Goal: Check status: Check status

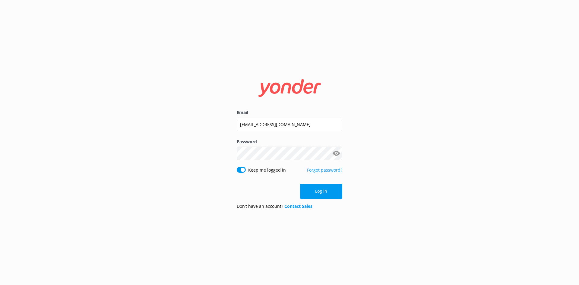
click at [134, 43] on div "Email [EMAIL_ADDRESS][DOMAIN_NAME] Password Show password Keep me logged in For…" at bounding box center [289, 142] width 579 height 285
click at [323, 192] on button "Log in" at bounding box center [321, 191] width 42 height 15
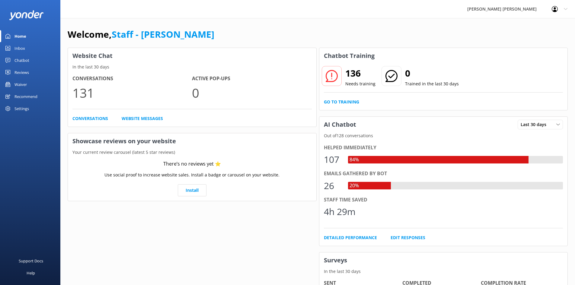
click at [26, 84] on div "Waiver" at bounding box center [20, 84] width 12 height 12
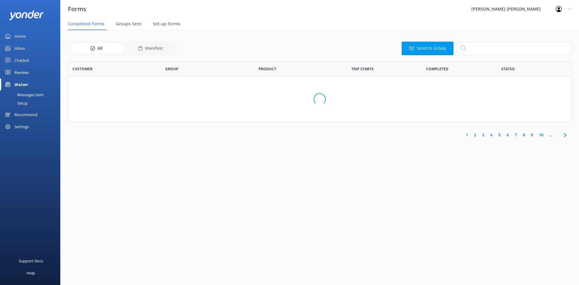
scroll to position [162, 500]
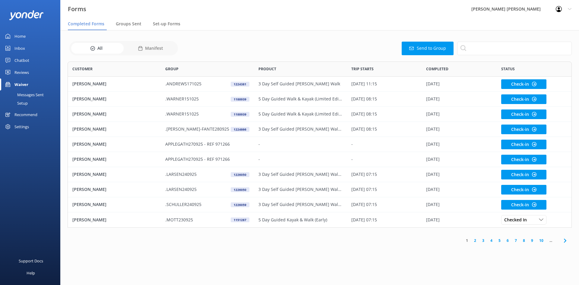
click at [18, 81] on div "Waiver" at bounding box center [21, 84] width 14 height 12
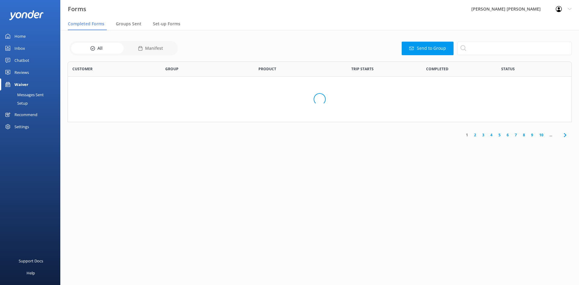
scroll to position [162, 500]
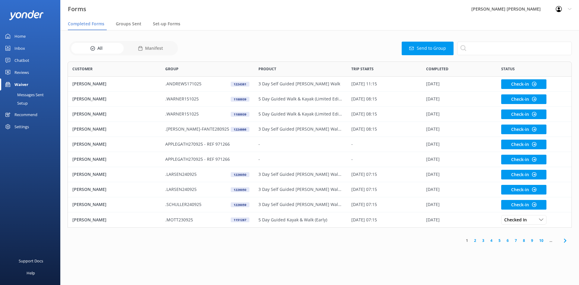
click at [484, 240] on link "3" at bounding box center [484, 241] width 8 height 6
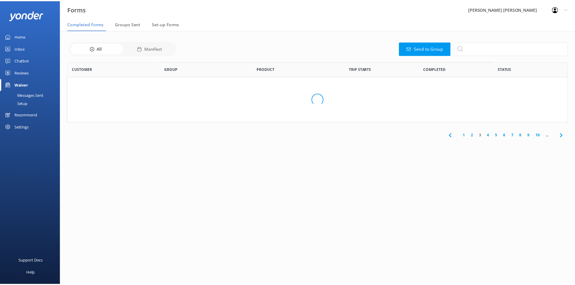
scroll to position [162, 500]
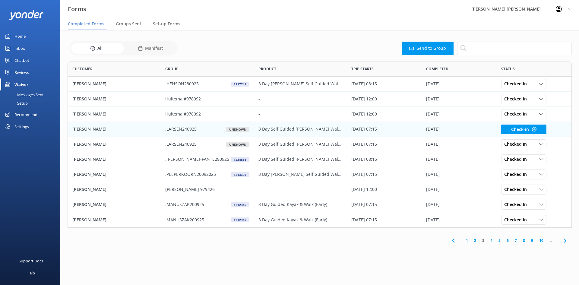
click at [140, 129] on div "[PERSON_NAME]" at bounding box center [114, 129] width 93 height 15
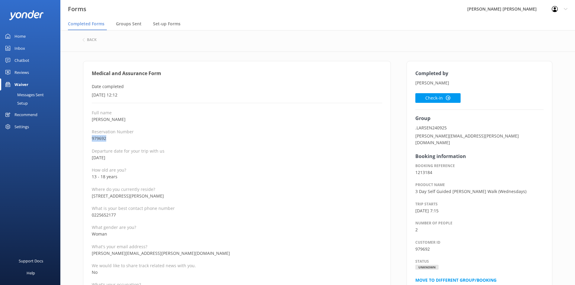
drag, startPoint x: 111, startPoint y: 139, endPoint x: 92, endPoint y: 139, distance: 18.4
click at [92, 139] on p "979692" at bounding box center [237, 138] width 290 height 7
copy p "979692"
click at [158, 140] on p "979692" at bounding box center [237, 138] width 290 height 7
drag, startPoint x: 125, startPoint y: 177, endPoint x: 91, endPoint y: 179, distance: 34.1
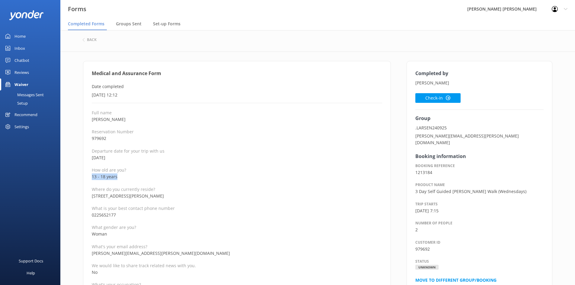
drag, startPoint x: 136, startPoint y: 120, endPoint x: 90, endPoint y: 117, distance: 46.3
copy p "[PERSON_NAME]"
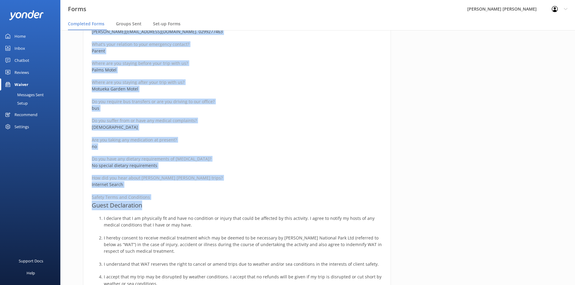
scroll to position [302, 0]
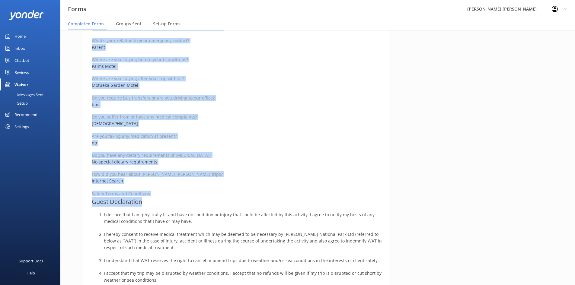
drag, startPoint x: 91, startPoint y: 71, endPoint x: 143, endPoint y: 206, distance: 145.1
click at [143, 206] on div "Medical and Assurance Form Date completed [DATE] 12:12 Full name Briar [PERSON_…" at bounding box center [237, 140] width 308 height 762
copy div "Medical and Assurance Form Date completed [DATE] 12:12 Full name Briar [PERSON_…"
click at [207, 169] on div "Full name [PERSON_NAME] Reservation Number 979692 Departure date for your trip …" at bounding box center [237, 160] width 290 height 705
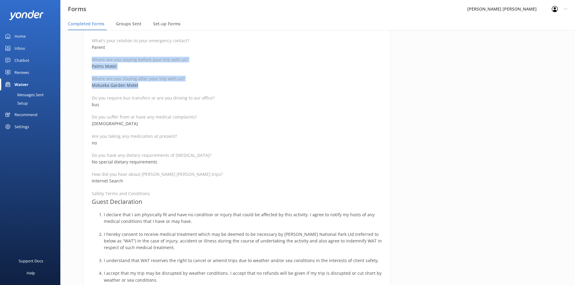
drag, startPoint x: 177, startPoint y: 89, endPoint x: 85, endPoint y: 62, distance: 95.2
click at [85, 62] on div "Medical and Assurance Form Date completed [DATE] 12:12 Full name Briar [PERSON_…" at bounding box center [237, 140] width 308 height 762
copy div "Where are you staying before your trip with us? Palms Motel Where are you stayi…"
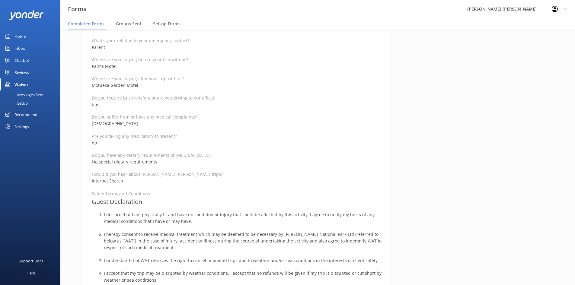
click at [283, 113] on div "Full name [PERSON_NAME] Reservation Number 979692 Departure date for your trip …" at bounding box center [237, 160] width 290 height 705
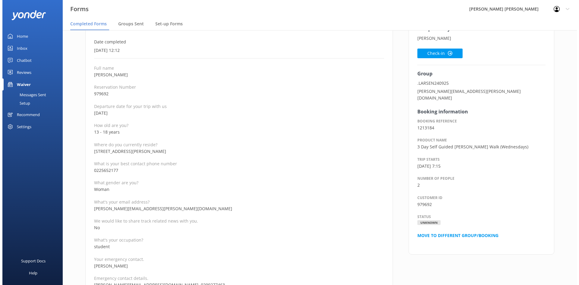
scroll to position [0, 0]
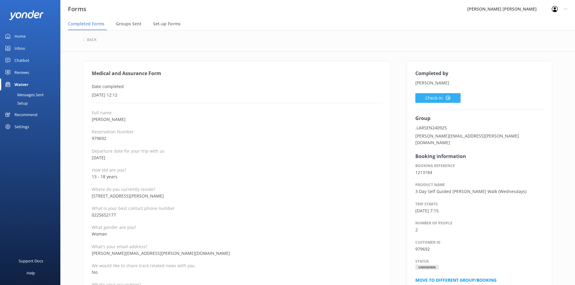
click at [454, 100] on button "Check-in" at bounding box center [437, 98] width 45 height 10
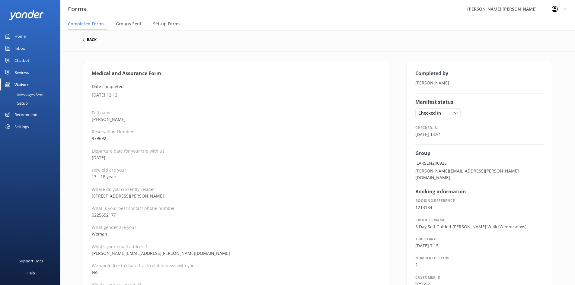
click at [87, 38] on h6 "back" at bounding box center [92, 40] width 10 height 4
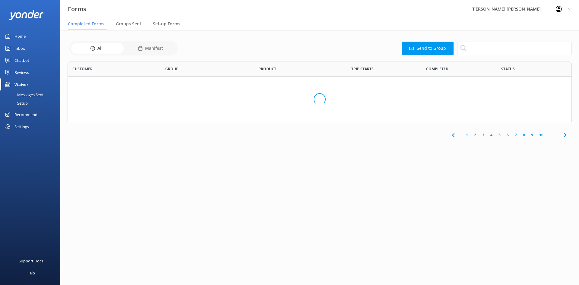
scroll to position [162, 500]
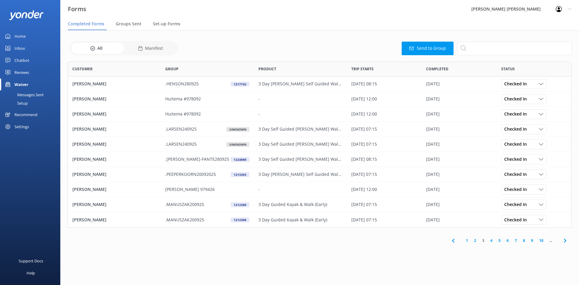
click at [491, 241] on link "4" at bounding box center [492, 241] width 8 height 6
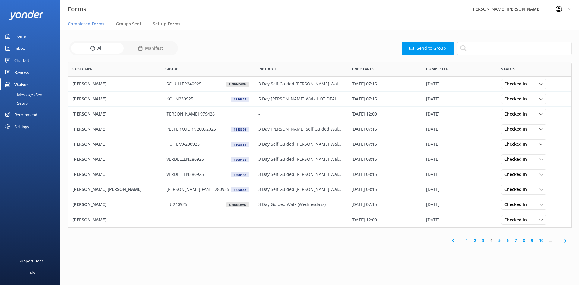
scroll to position [5, 5]
click at [477, 241] on link "2" at bounding box center [475, 241] width 8 height 6
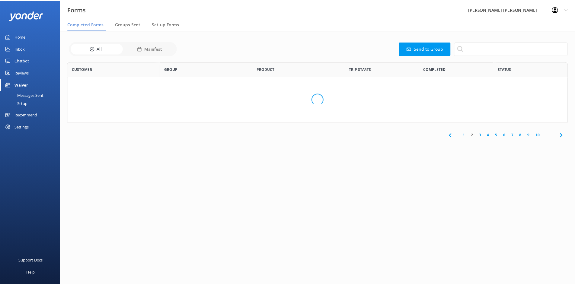
scroll to position [162, 500]
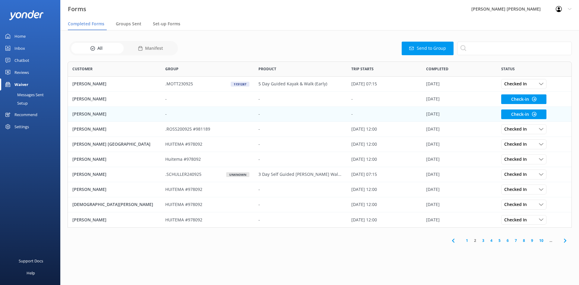
click at [108, 113] on div "[PERSON_NAME]" at bounding box center [114, 114] width 93 height 15
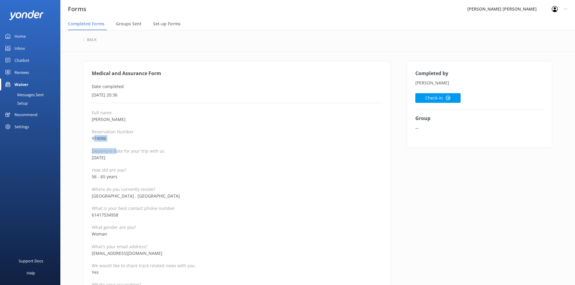
drag, startPoint x: 117, startPoint y: 143, endPoint x: 95, endPoint y: 141, distance: 21.6
click at [104, 140] on p "974086" at bounding box center [237, 138] width 290 height 7
drag, startPoint x: 110, startPoint y: 139, endPoint x: 91, endPoint y: 138, distance: 19.1
click at [92, 138] on p "974086" at bounding box center [237, 138] width 290 height 7
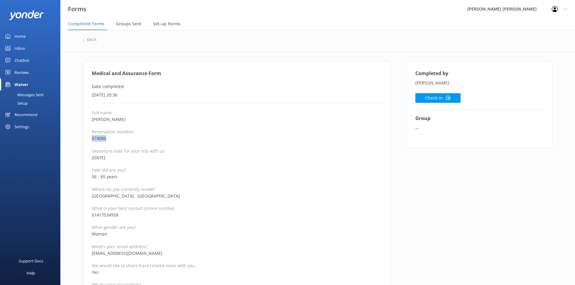
copy p "974086"
drag, startPoint x: 127, startPoint y: 122, endPoint x: 89, endPoint y: 122, distance: 37.7
copy p "[PERSON_NAME]"
click at [139, 187] on p "Where do you currently reside?" at bounding box center [237, 190] width 290 height 6
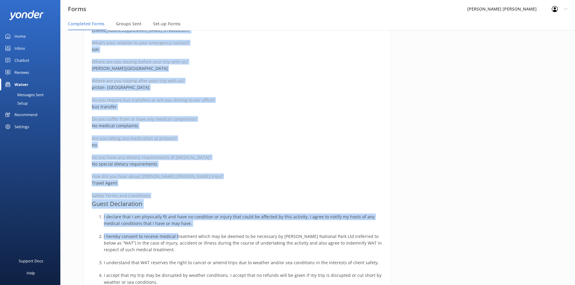
scroll to position [302, 0]
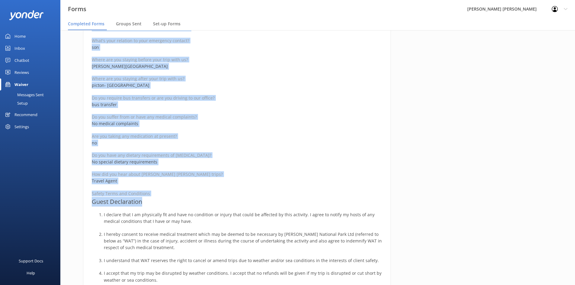
drag, startPoint x: 90, startPoint y: 72, endPoint x: 169, endPoint y: 206, distance: 154.7
click at [169, 206] on div "Medical and Assurance Form Date completed [DATE] 20:36 Full name [PERSON_NAME] …" at bounding box center [237, 140] width 308 height 762
copy div "Medical and Assurance Form Date completed [DATE] 20:36 Full name [PERSON_NAME] …"
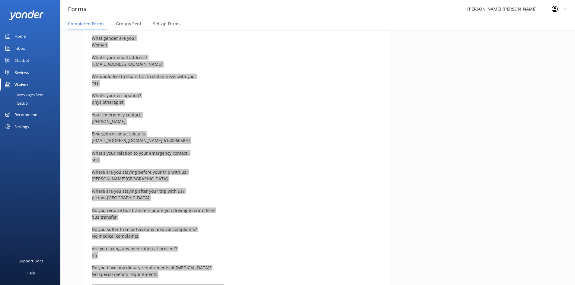
scroll to position [181, 0]
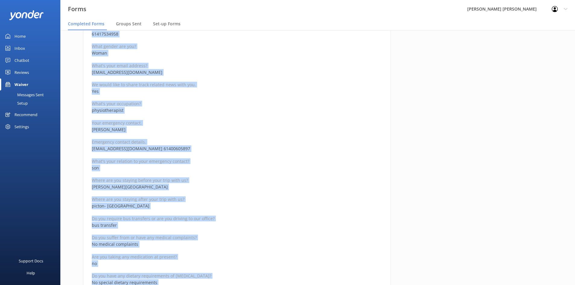
drag, startPoint x: 263, startPoint y: 159, endPoint x: 260, endPoint y: 161, distance: 3.6
click at [263, 159] on p "What's your relation to your emergency contact?" at bounding box center [237, 161] width 290 height 6
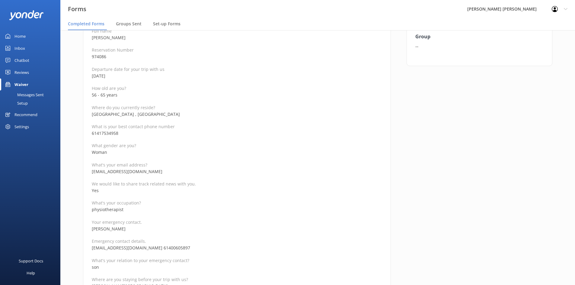
scroll to position [91, 0]
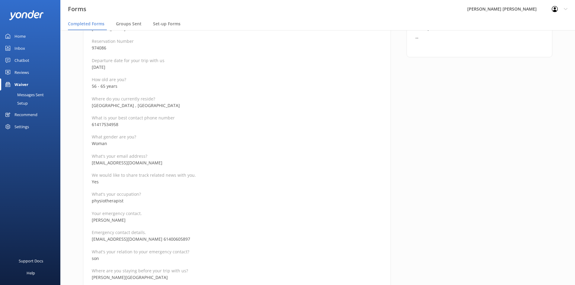
drag, startPoint x: 145, startPoint y: 127, endPoint x: 131, endPoint y: 105, distance: 26.3
click at [145, 125] on p "61417534958" at bounding box center [237, 124] width 290 height 7
drag, startPoint x: 124, startPoint y: 86, endPoint x: 81, endPoint y: 85, distance: 43.5
copy p "56 - 65 years"
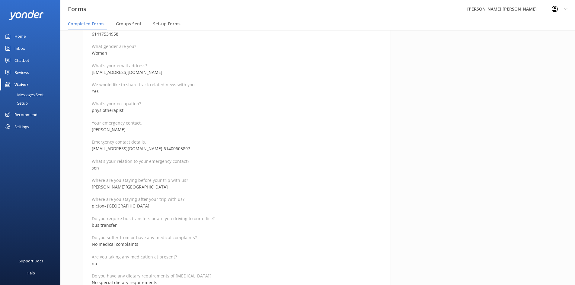
scroll to position [151, 0]
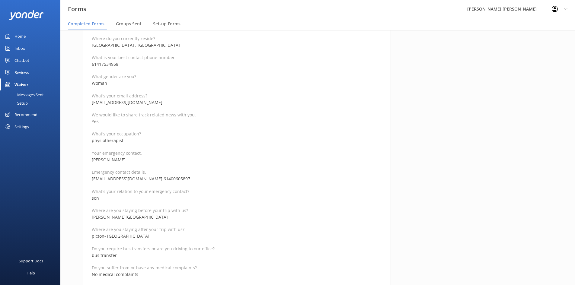
drag, startPoint x: 155, startPoint y: 103, endPoint x: 85, endPoint y: 104, distance: 70.0
copy p "[EMAIL_ADDRESS][DOMAIN_NAME]"
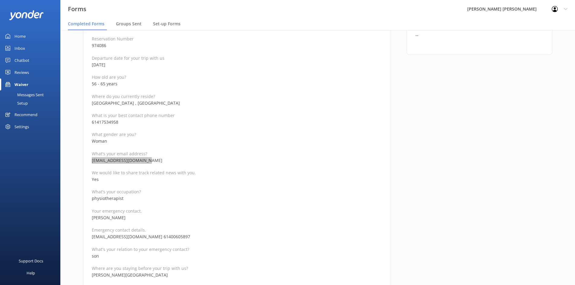
scroll to position [91, 0]
click at [128, 126] on p "61417534958" at bounding box center [237, 124] width 290 height 7
drag, startPoint x: 92, startPoint y: 126, endPoint x: 87, endPoint y: 126, distance: 5.1
copy p "61417534958"
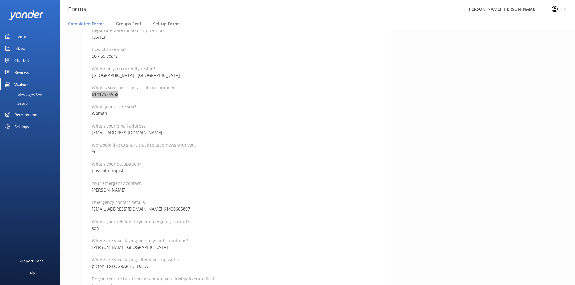
scroll to position [151, 0]
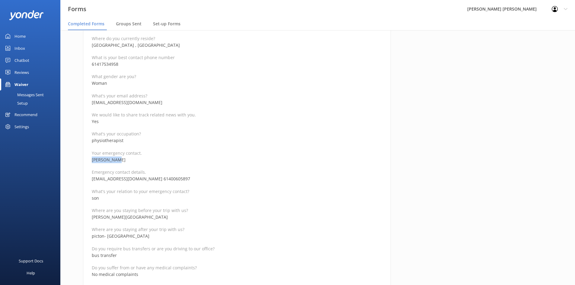
drag, startPoint x: 126, startPoint y: 163, endPoint x: 86, endPoint y: 160, distance: 39.9
drag, startPoint x: 171, startPoint y: 179, endPoint x: 75, endPoint y: 157, distance: 99.1
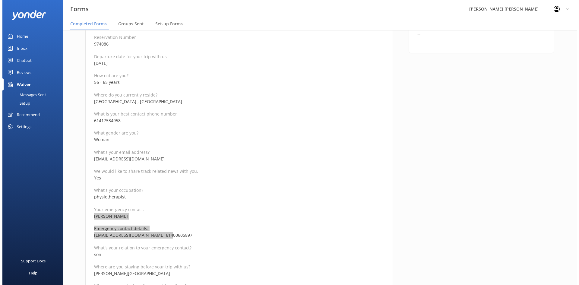
scroll to position [0, 0]
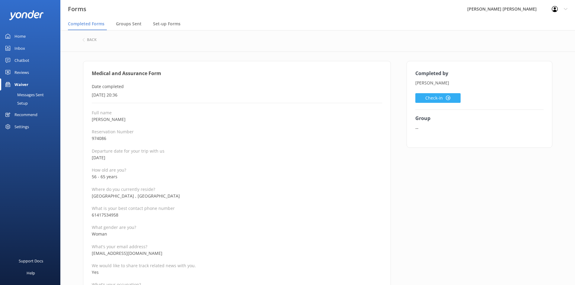
click at [426, 94] on button "Check-in" at bounding box center [437, 98] width 45 height 10
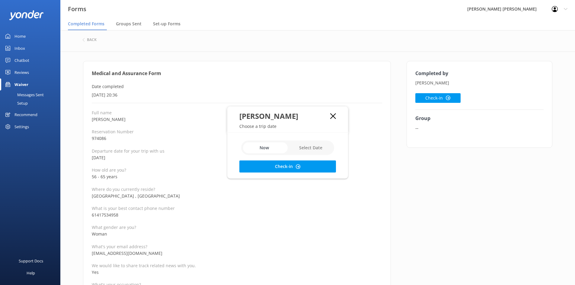
click at [322, 147] on input "checkbox" at bounding box center [287, 148] width 93 height 14
checkbox input "true"
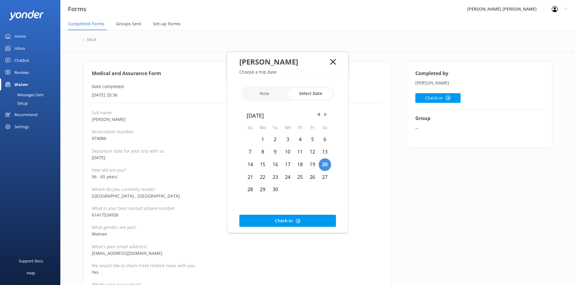
click at [324, 115] on span "Next Month" at bounding box center [326, 115] width 6 height 6
click at [266, 152] on div "6" at bounding box center [262, 152] width 13 height 13
click at [280, 203] on div "Now Select Date [DATE] Su Mo Tu We Th Fr Sa 1 2 3 4 5 6 7 8 9 10 11 12 13 14 15…" at bounding box center [287, 155] width 121 height 155
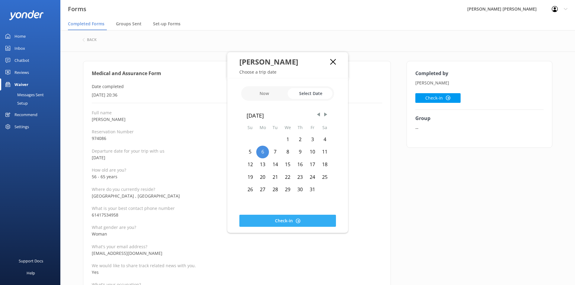
click at [280, 225] on button "Check-in" at bounding box center [287, 221] width 97 height 12
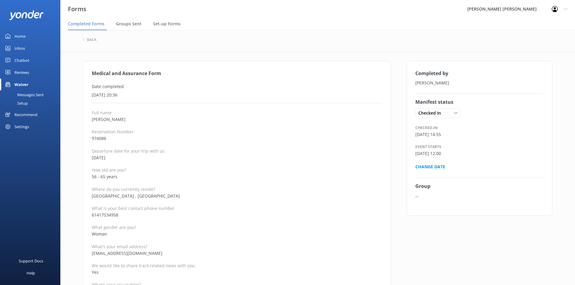
click at [91, 42] on div "back" at bounding box center [317, 40] width 471 height 8
click at [93, 38] on h6 "back" at bounding box center [92, 40] width 10 height 4
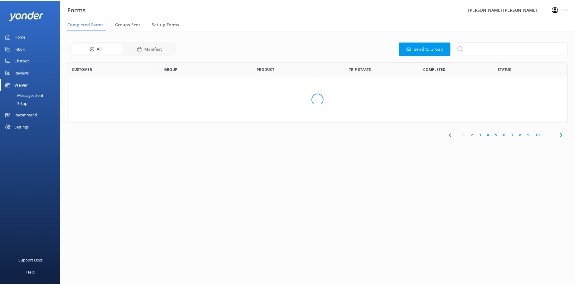
scroll to position [162, 500]
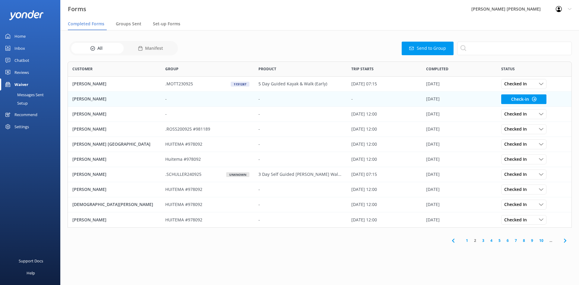
click at [144, 98] on div "[PERSON_NAME]" at bounding box center [114, 99] width 93 height 15
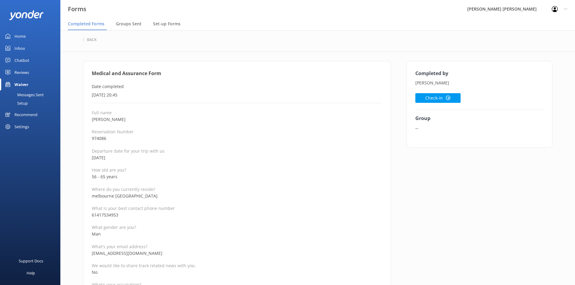
click at [116, 177] on p "56 - 65 years" at bounding box center [237, 177] width 290 height 7
drag, startPoint x: 120, startPoint y: 177, endPoint x: 91, endPoint y: 176, distance: 28.7
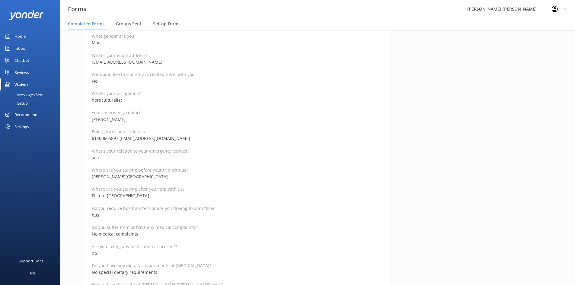
scroll to position [181, 0]
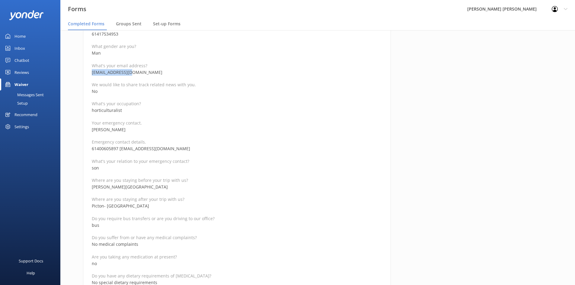
drag, startPoint x: 136, startPoint y: 69, endPoint x: 91, endPoint y: 69, distance: 45.0
click at [91, 69] on div "Medical and Assurance Form Date completed [DATE] 20:45 Full name [PERSON_NAME] …" at bounding box center [237, 261] width 308 height 762
drag, startPoint x: 150, startPoint y: 149, endPoint x: 120, endPoint y: 151, distance: 30.0
click at [120, 151] on p "61400605897 [EMAIL_ADDRESS][DOMAIN_NAME]" at bounding box center [237, 148] width 290 height 7
click at [274, 177] on div "Full name [PERSON_NAME] Reservation Number 974086 Departure date for your trip …" at bounding box center [237, 281] width 290 height 705
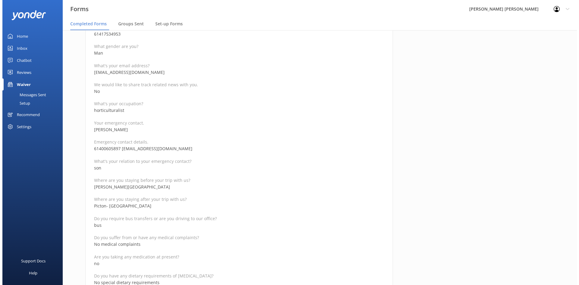
scroll to position [0, 0]
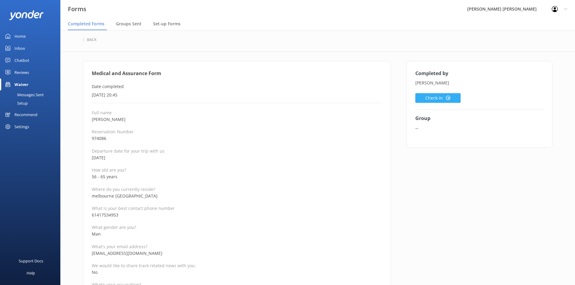
click at [422, 102] on button "Check-in" at bounding box center [437, 98] width 45 height 10
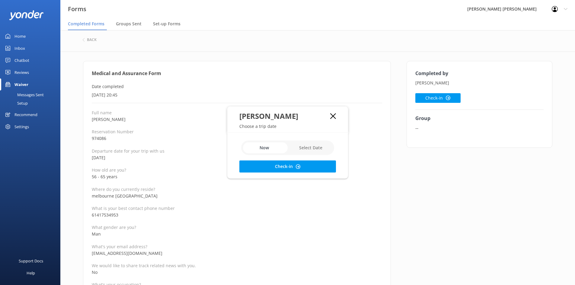
click at [308, 146] on input "checkbox" at bounding box center [287, 148] width 93 height 14
checkbox input "true"
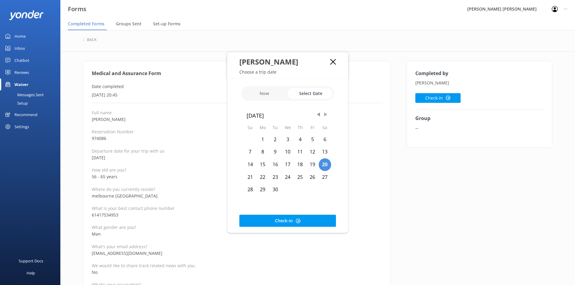
click at [325, 113] on span "Next Month" at bounding box center [326, 115] width 6 height 6
click at [261, 151] on div "6" at bounding box center [262, 152] width 13 height 13
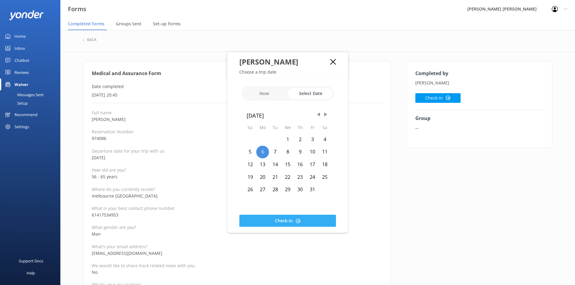
click at [280, 222] on button "Check-in" at bounding box center [287, 221] width 97 height 12
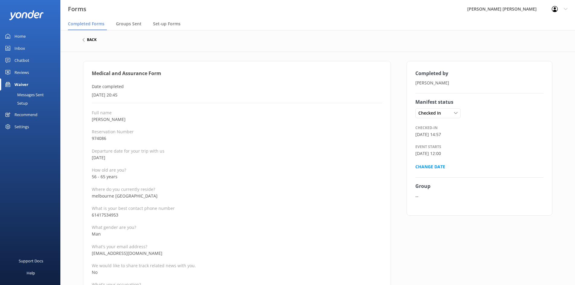
click at [94, 41] on h6 "back" at bounding box center [92, 40] width 10 height 4
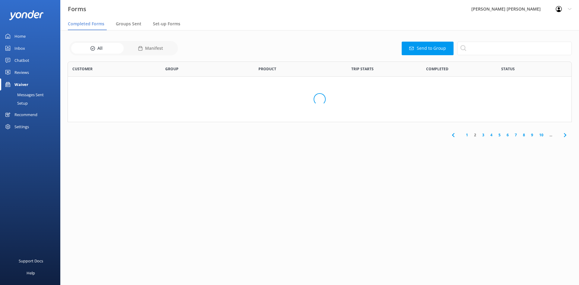
scroll to position [162, 500]
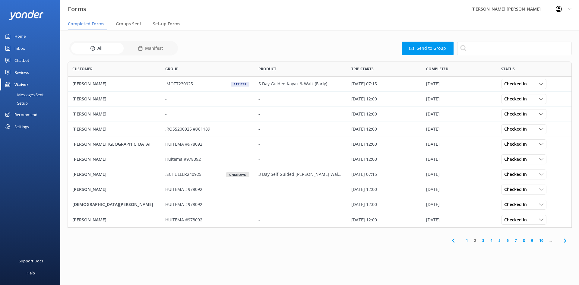
click at [469, 240] on link "1" at bounding box center [467, 241] width 8 height 6
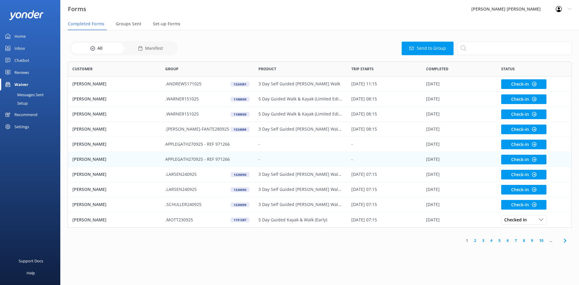
scroll to position [162, 500]
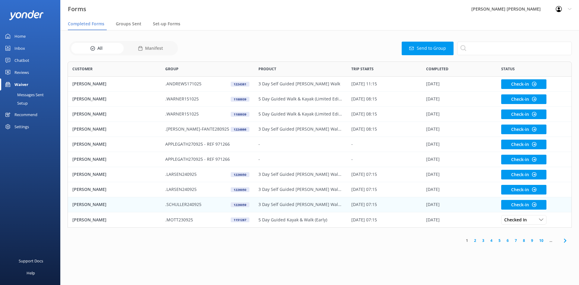
click at [187, 205] on p ".SCHULLER240925" at bounding box center [183, 204] width 36 height 7
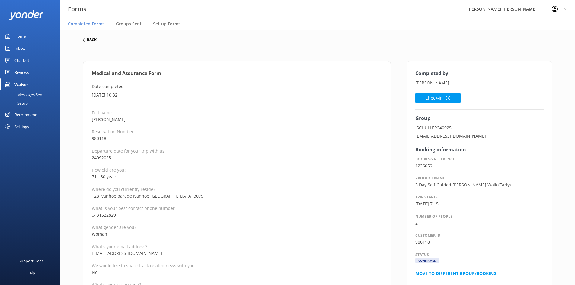
click at [95, 39] on h6 "back" at bounding box center [92, 40] width 10 height 4
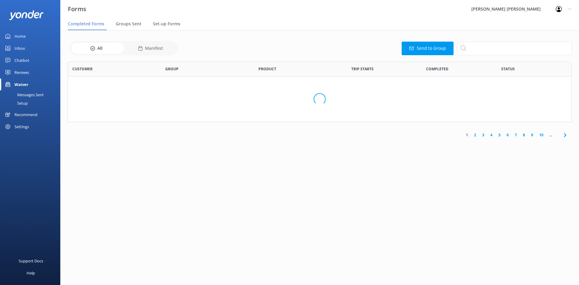
scroll to position [162, 500]
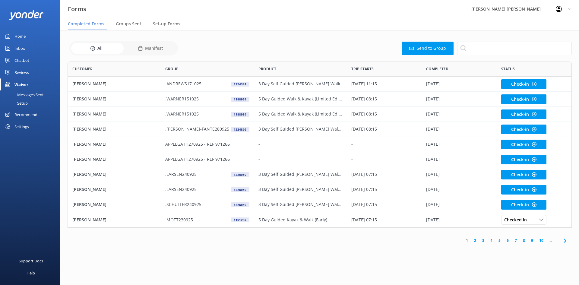
click at [477, 241] on link "2" at bounding box center [475, 241] width 8 height 6
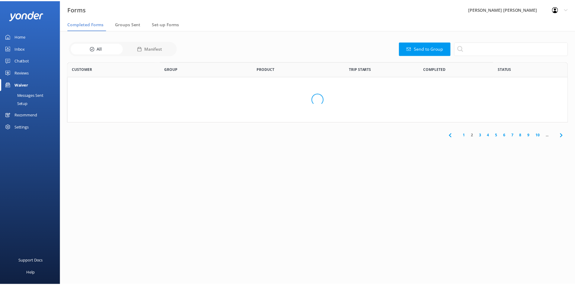
scroll to position [162, 500]
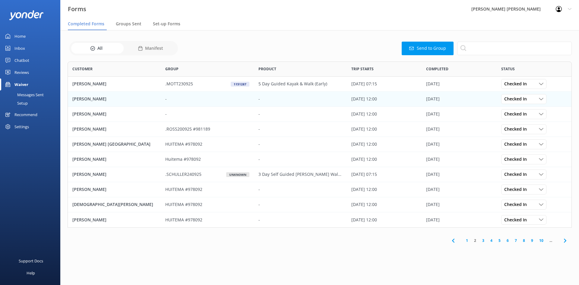
click at [95, 97] on div "[PERSON_NAME]" at bounding box center [114, 99] width 93 height 15
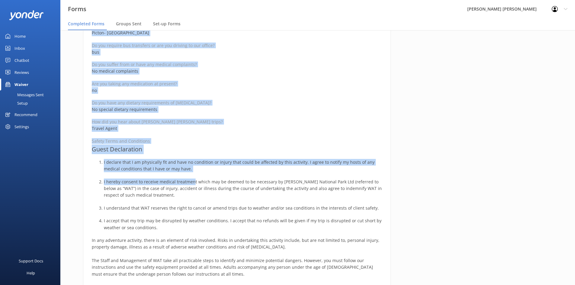
scroll to position [392, 0]
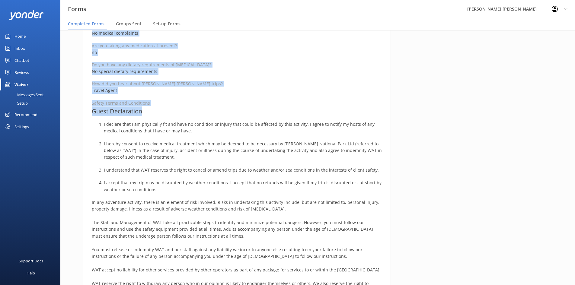
drag, startPoint x: 94, startPoint y: 43, endPoint x: 179, endPoint y: 110, distance: 108.8
click at [179, 110] on div "Medical and Assurance Form Date completed [DATE] 20:45 Full name [PERSON_NAME] …" at bounding box center [237, 50] width 308 height 762
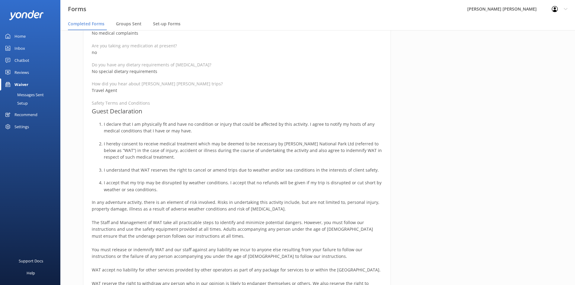
click at [174, 126] on li "I declare that I am physically fit and have no condition or injury that could b…" at bounding box center [243, 128] width 278 height 14
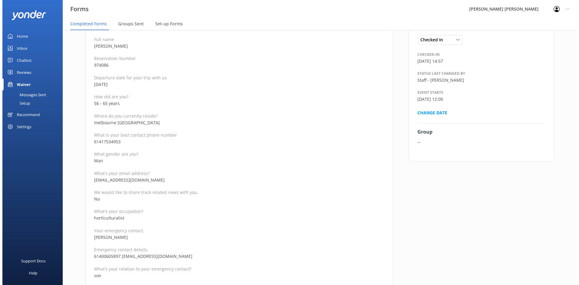
scroll to position [0, 0]
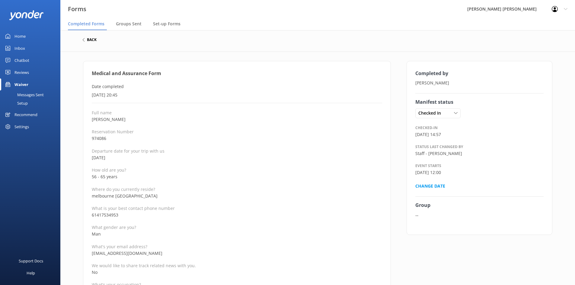
click at [95, 40] on h6 "back" at bounding box center [92, 40] width 10 height 4
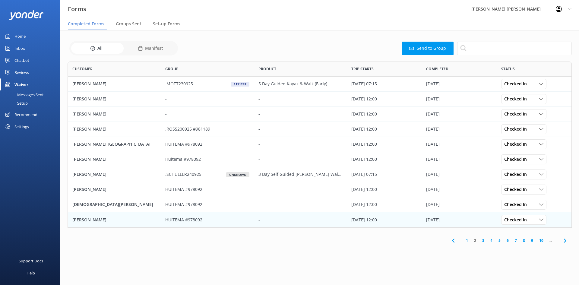
scroll to position [162, 500]
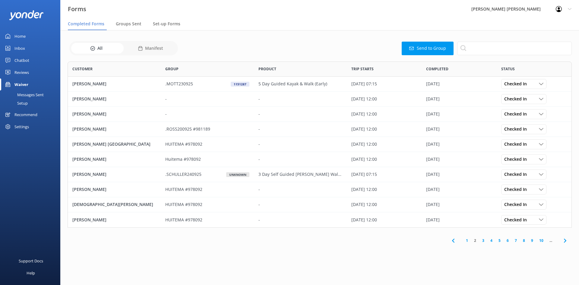
click at [469, 241] on link "1" at bounding box center [467, 241] width 8 height 6
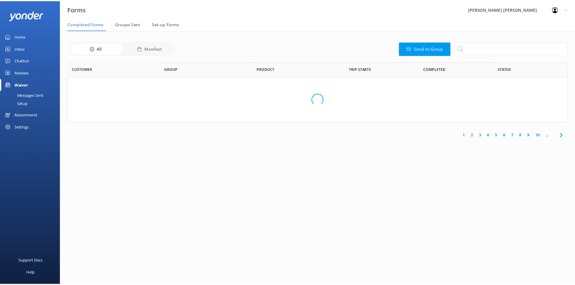
scroll to position [5, 5]
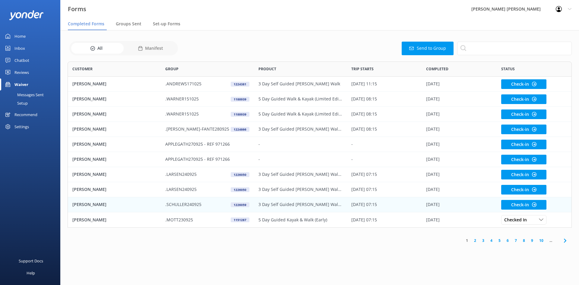
click at [439, 204] on p "[DATE]" at bounding box center [433, 204] width 14 height 7
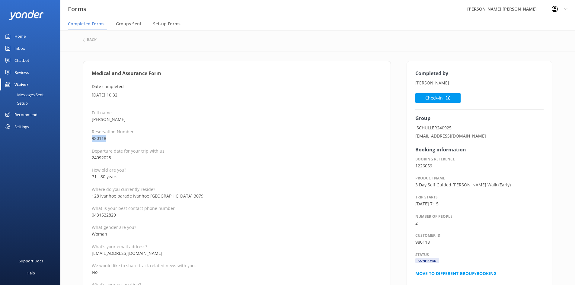
drag, startPoint x: 114, startPoint y: 139, endPoint x: 92, endPoint y: 139, distance: 22.6
click at [92, 139] on p "980118" at bounding box center [237, 138] width 290 height 7
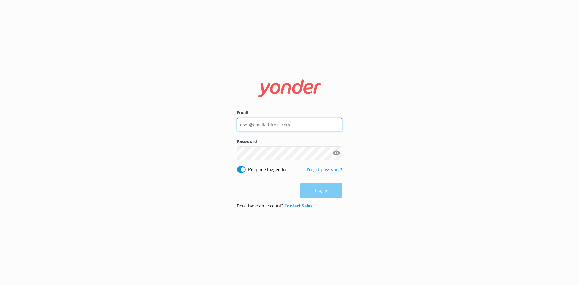
type input "[EMAIL_ADDRESS][DOMAIN_NAME]"
click at [316, 187] on div "Log in" at bounding box center [290, 191] width 106 height 15
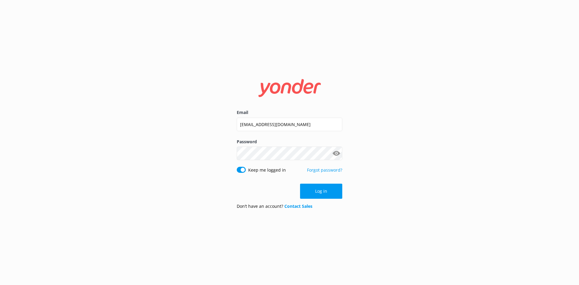
click at [317, 192] on button "Log in" at bounding box center [321, 191] width 42 height 15
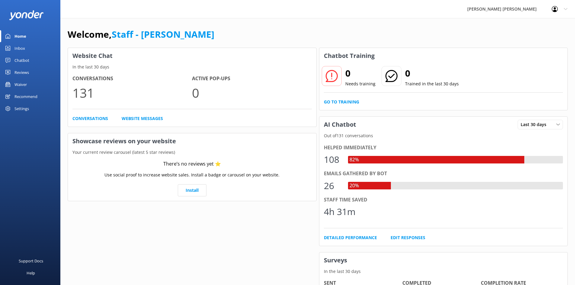
click at [21, 73] on div "Reviews" at bounding box center [21, 72] width 14 height 12
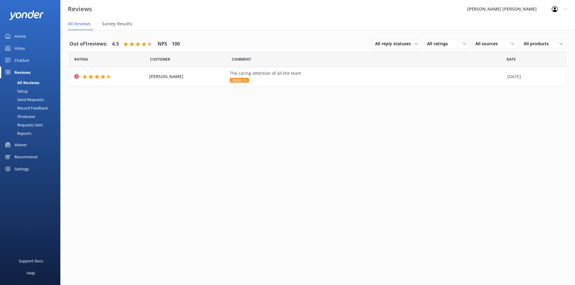
click at [21, 73] on div "Reviews" at bounding box center [22, 72] width 16 height 12
click at [23, 71] on div "Reviews" at bounding box center [22, 72] width 16 height 12
click at [24, 49] on div "Inbox" at bounding box center [19, 48] width 11 height 12
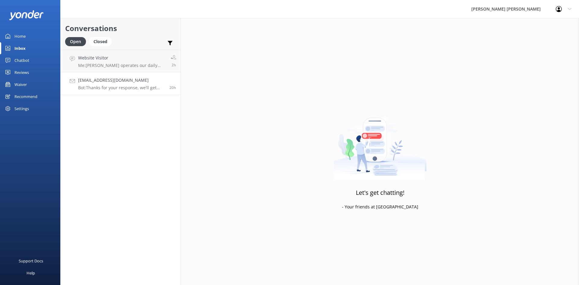
click at [135, 78] on h4 "katekeeping@hotmail.co.uk" at bounding box center [121, 80] width 87 height 7
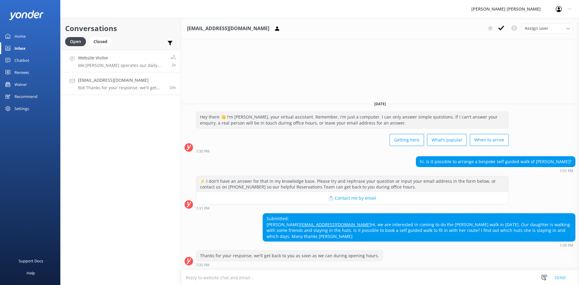
click at [116, 63] on p "Me: Wilson’s Abel Tasman operates our daily boat services from Kaiteriteri Beac…" at bounding box center [122, 65] width 88 height 5
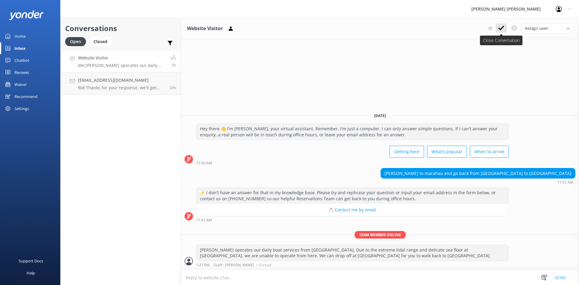
click at [504, 29] on icon at bounding box center [502, 28] width 6 height 6
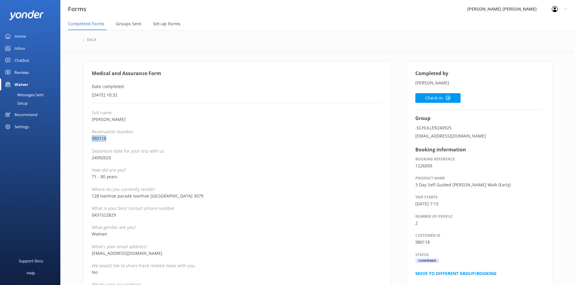
drag, startPoint x: 110, startPoint y: 140, endPoint x: 87, endPoint y: 140, distance: 23.2
copy p "980118"
click at [426, 95] on button "Check-in" at bounding box center [437, 98] width 45 height 10
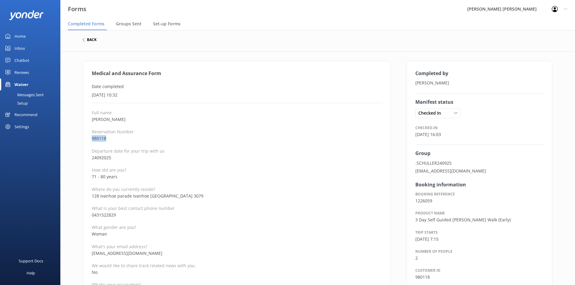
click at [91, 39] on h6 "back" at bounding box center [92, 40] width 10 height 4
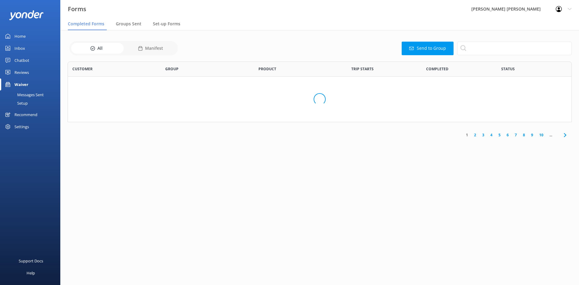
scroll to position [162, 500]
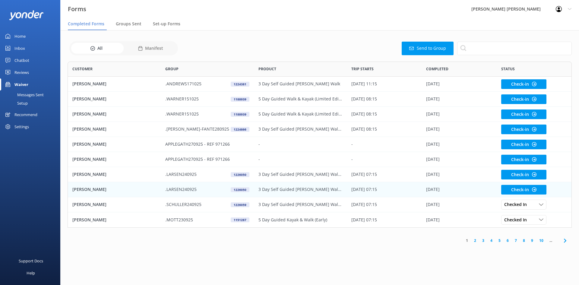
click at [402, 189] on div "24 Sep 2025, 07:15" at bounding box center [384, 189] width 75 height 15
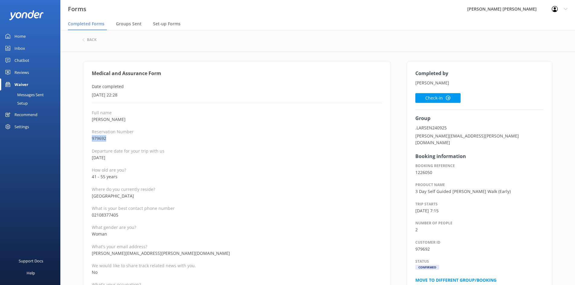
drag, startPoint x: 114, startPoint y: 139, endPoint x: 80, endPoint y: 136, distance: 34.2
click at [437, 101] on button "Check-in" at bounding box center [437, 98] width 45 height 10
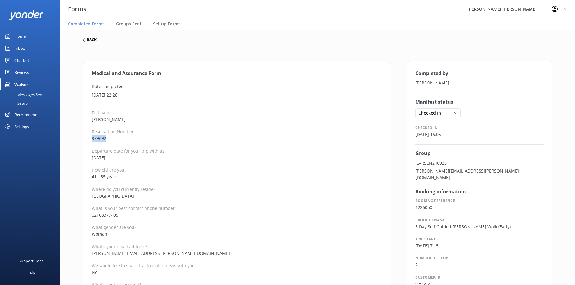
click at [89, 38] on h6 "back" at bounding box center [92, 40] width 10 height 4
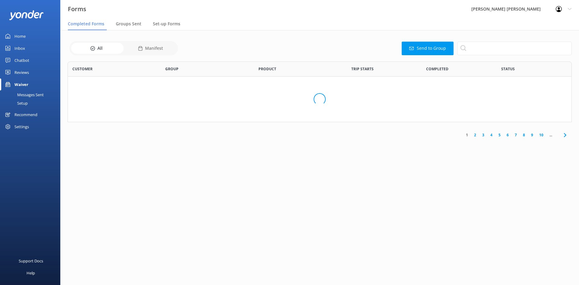
scroll to position [162, 500]
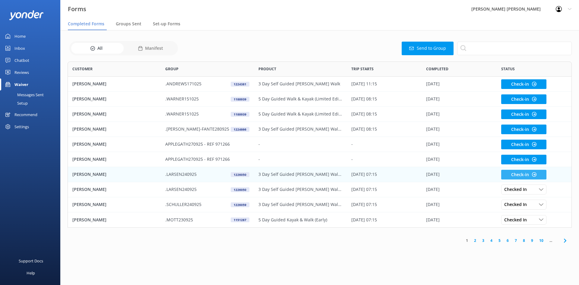
click at [506, 174] on button "Check-in" at bounding box center [524, 175] width 45 height 10
click at [197, 172] on div ".LARSEN240925 1226050" at bounding box center [207, 174] width 93 height 15
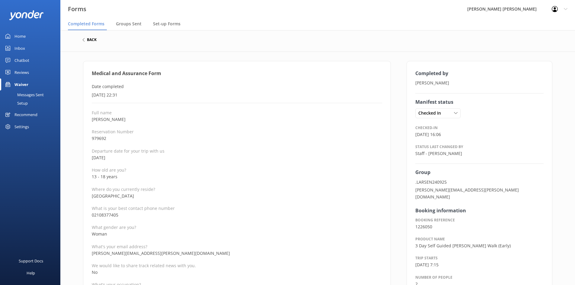
click at [91, 39] on h6 "back" at bounding box center [92, 40] width 10 height 4
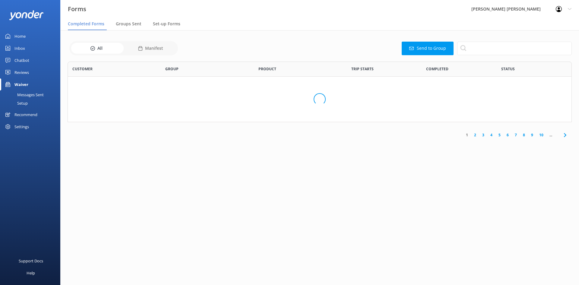
scroll to position [162, 500]
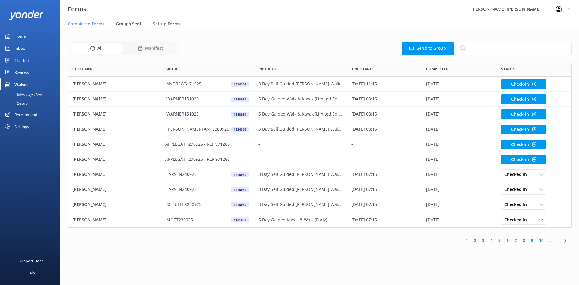
click at [129, 19] on div "Groups Sent" at bounding box center [130, 24] width 28 height 12
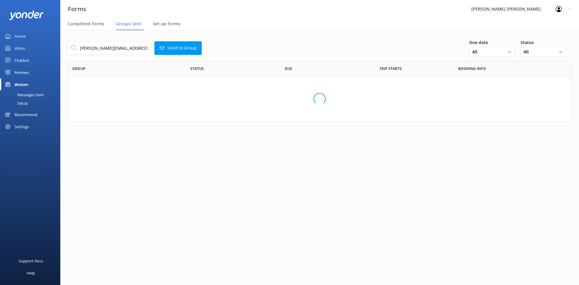
scroll to position [207, 496]
click at [129, 22] on span "Groups Sent" at bounding box center [129, 24] width 26 height 6
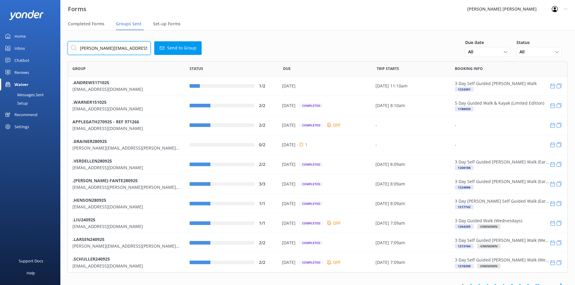
drag, startPoint x: 136, startPoint y: 48, endPoint x: -2, endPoint y: 49, distance: 138.5
click at [0, 49] on html "Forms Wilsons Abel Tasman Profile Settings Logout Completed Forms Groups Sent S…" at bounding box center [287, 142] width 575 height 285
paste input "[PERSON_NAME][EMAIL_ADDRESS][PERSON_NAME][DOMAIN_NAME]"
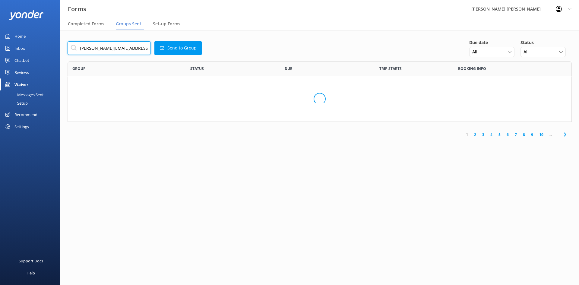
scroll to position [50, 500]
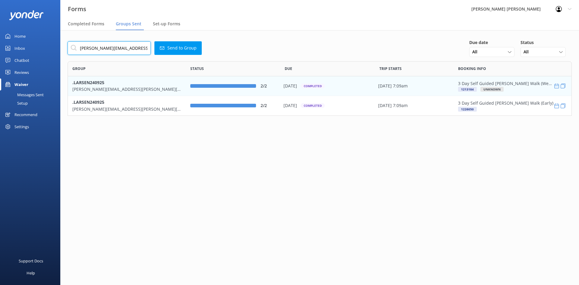
type input "[PERSON_NAME][EMAIL_ADDRESS][PERSON_NAME][DOMAIN_NAME]"
click at [142, 91] on p "[PERSON_NAME][EMAIL_ADDRESS][PERSON_NAME][DOMAIN_NAME]" at bounding box center [126, 89] width 109 height 7
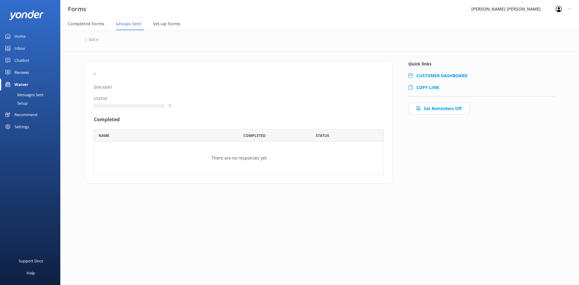
scroll to position [32, 286]
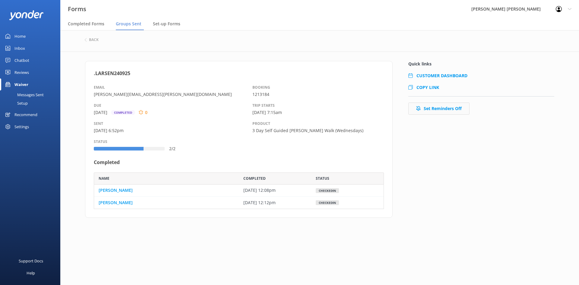
click at [432, 111] on button "Set Reminders Off" at bounding box center [439, 109] width 61 height 12
click at [94, 39] on h6 "back" at bounding box center [94, 40] width 10 height 4
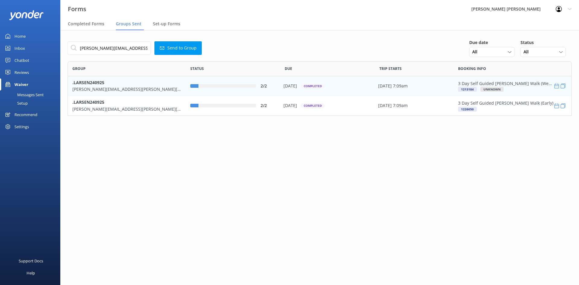
scroll to position [50, 500]
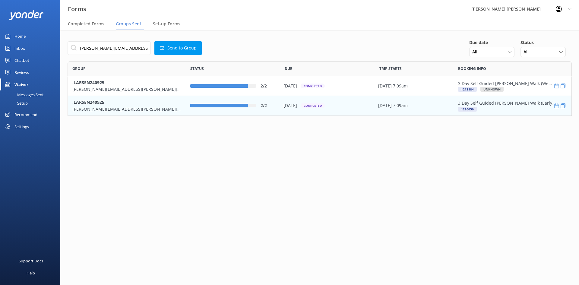
click at [122, 105] on p ".LARSEN240925" at bounding box center [126, 102] width 109 height 7
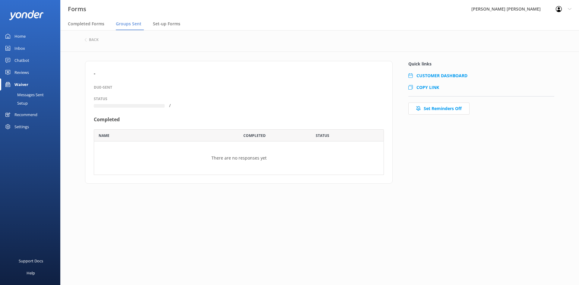
scroll to position [32, 286]
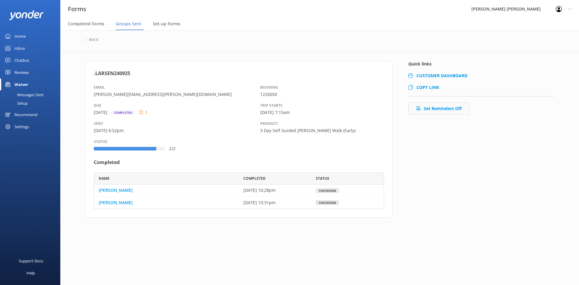
click at [445, 112] on button "Set Reminders Off" at bounding box center [439, 109] width 61 height 12
click at [88, 38] on div "back" at bounding box center [92, 40] width 14 height 4
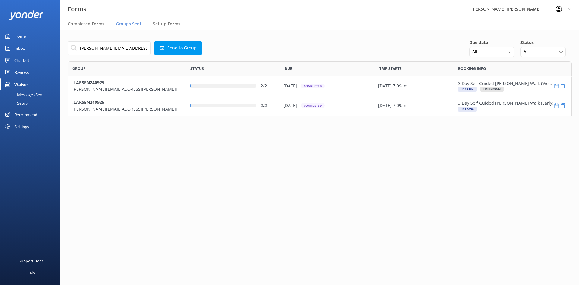
scroll to position [50, 500]
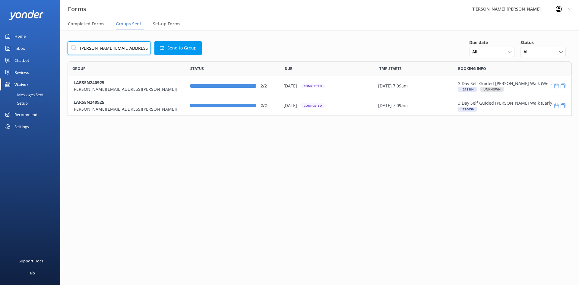
drag, startPoint x: 130, startPoint y: 45, endPoint x: 53, endPoint y: 45, distance: 77.0
click at [53, 45] on div "Forms Wilsons Abel Tasman Profile Settings Logout Completed Forms Groups Sent S…" at bounding box center [289, 157] width 579 height 255
click at [92, 25] on span "Completed Forms" at bounding box center [86, 24] width 37 height 6
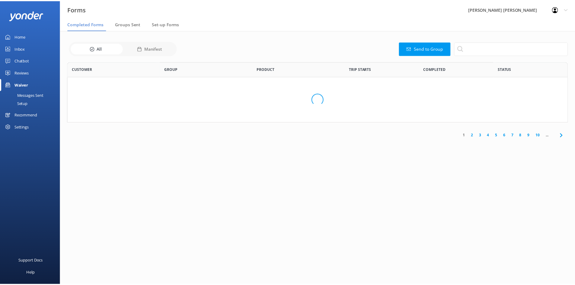
scroll to position [162, 500]
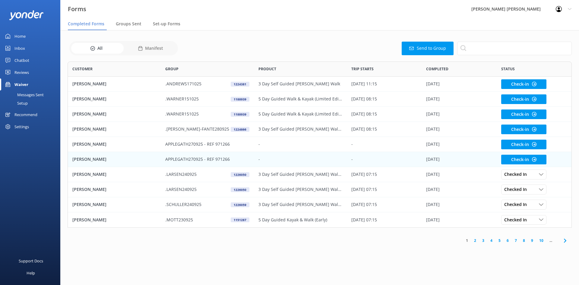
click at [241, 158] on div "APPLEGATH270925 - REF 971266" at bounding box center [207, 159] width 93 height 15
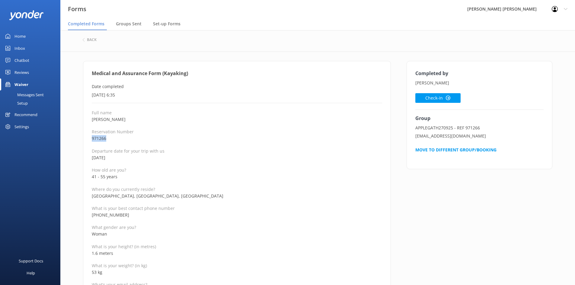
drag, startPoint x: 109, startPoint y: 138, endPoint x: 85, endPoint y: 137, distance: 24.1
copy p "971266"
click at [132, 118] on p "[PERSON_NAME]" at bounding box center [237, 119] width 290 height 7
drag, startPoint x: 136, startPoint y: 118, endPoint x: 80, endPoint y: 118, distance: 55.5
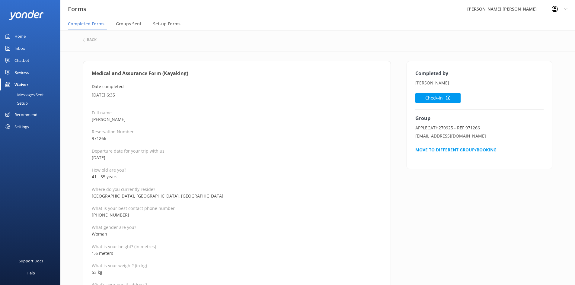
copy p "[PERSON_NAME]"
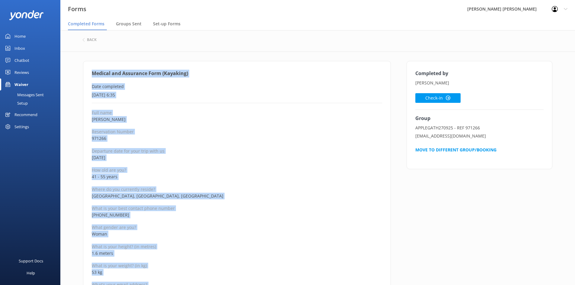
drag, startPoint x: 148, startPoint y: 268, endPoint x: 93, endPoint y: 74, distance: 201.9
copy div "Medical and Assurance Form (Kayaking) Date completed 14th September 2025, 6:35 …"
click at [436, 94] on button "Check-in" at bounding box center [437, 98] width 45 height 10
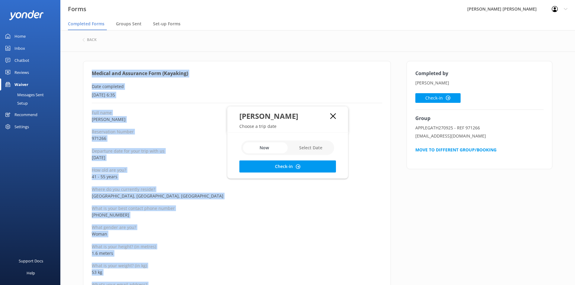
click at [306, 148] on input "checkbox" at bounding box center [287, 148] width 93 height 14
checkbox input "true"
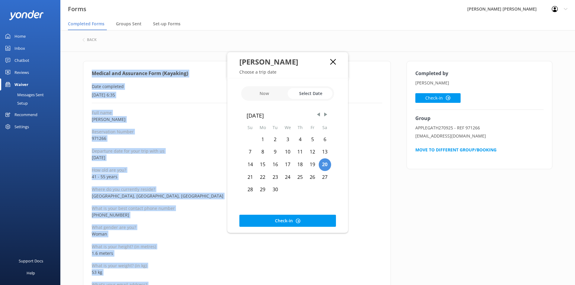
click at [323, 177] on div "27" at bounding box center [325, 177] width 12 height 13
click at [310, 225] on button "Check-in" at bounding box center [287, 221] width 97 height 12
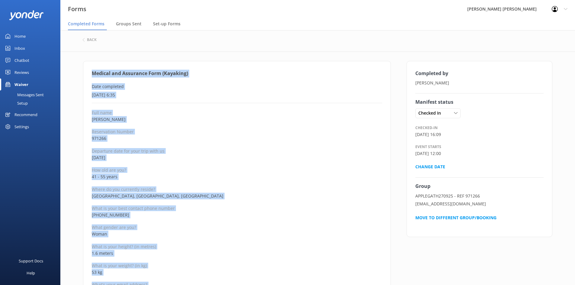
drag, startPoint x: 242, startPoint y: 161, endPoint x: 184, endPoint y: 129, distance: 66.2
click at [242, 161] on p "27/09/25" at bounding box center [237, 158] width 290 height 7
click at [91, 39] on h6 "back" at bounding box center [92, 40] width 10 height 4
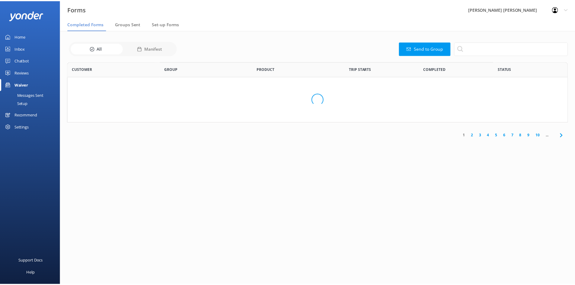
scroll to position [162, 500]
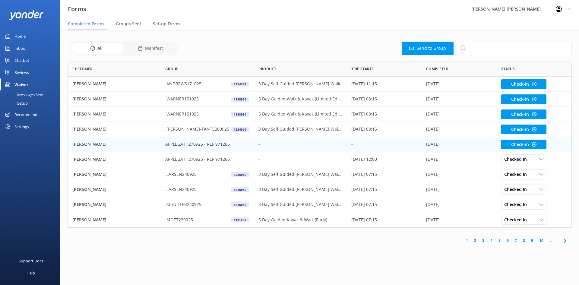
click at [185, 146] on p "APPLEGATH270925 - REF 971266" at bounding box center [197, 144] width 65 height 7
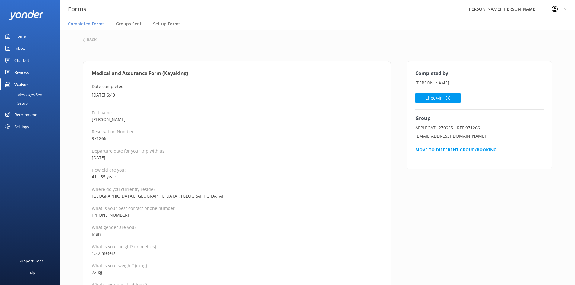
click at [194, 170] on p "How old are you?" at bounding box center [237, 170] width 290 height 6
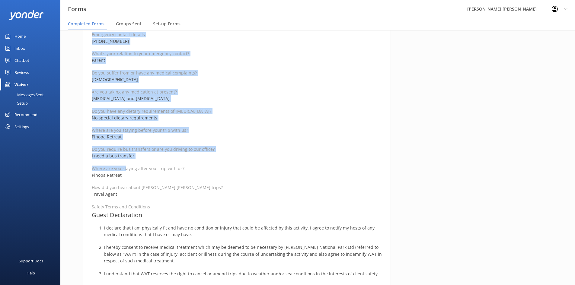
scroll to position [332, 0]
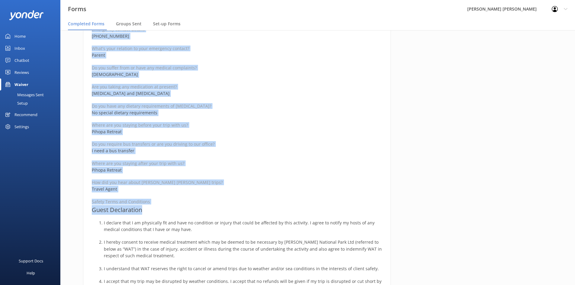
drag, startPoint x: 91, startPoint y: 72, endPoint x: 146, endPoint y: 211, distance: 149.3
click at [146, 211] on div "Medical and Assurance Form (Kayaking) Date completed 14th September 2025, 6:40 …" at bounding box center [237, 129] width 308 height 801
copy div "Medical and Assurance Form (Kayaking) Date completed 14th September 2025, 6:40 …"
drag, startPoint x: 255, startPoint y: 167, endPoint x: 264, endPoint y: 167, distance: 8.5
click at [256, 167] on p "Pihopa Retreat" at bounding box center [237, 170] width 290 height 7
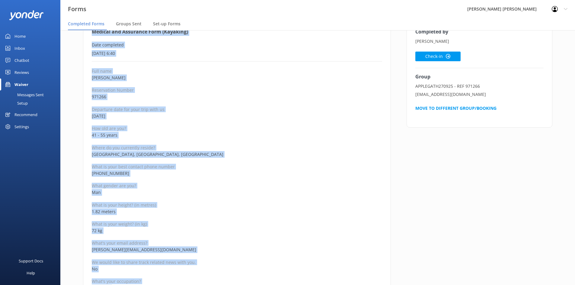
scroll to position [0, 0]
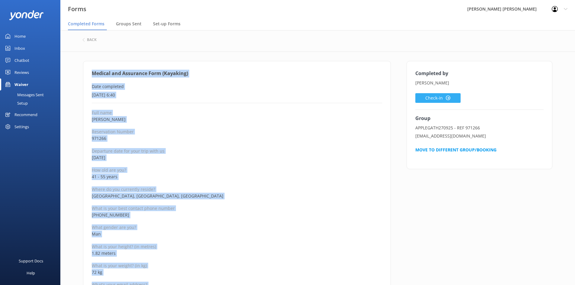
click at [428, 100] on button "Check-in" at bounding box center [437, 98] width 45 height 10
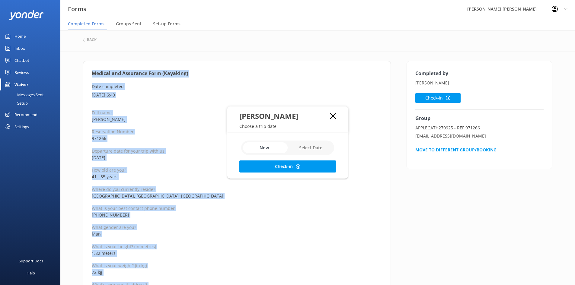
click at [310, 146] on input "checkbox" at bounding box center [287, 148] width 93 height 14
checkbox input "true"
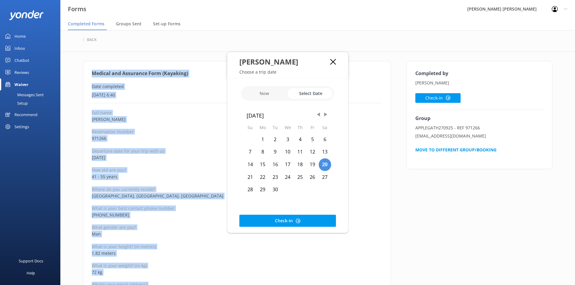
click at [325, 174] on div "27" at bounding box center [325, 177] width 12 height 13
click at [303, 219] on button "Check-in" at bounding box center [287, 221] width 97 height 12
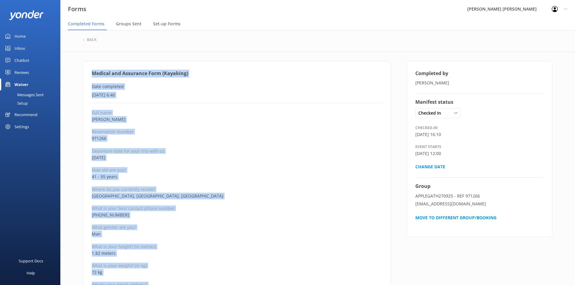
click at [364, 208] on p "What is your best contact phone number" at bounding box center [237, 209] width 290 height 6
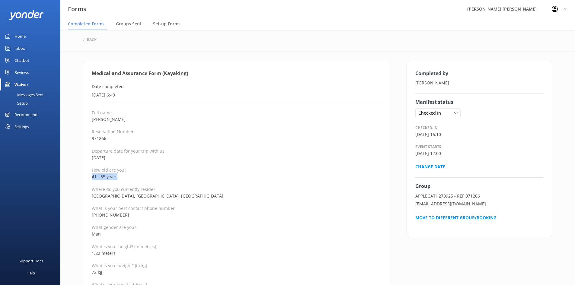
drag, startPoint x: 102, startPoint y: 177, endPoint x: 86, endPoint y: 177, distance: 15.7
copy p "41 - 55 years"
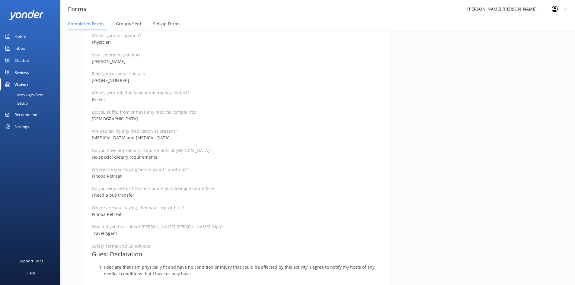
scroll to position [302, 0]
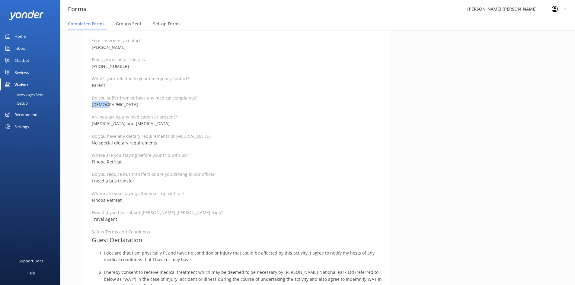
drag, startPoint x: 117, startPoint y: 101, endPoint x: 89, endPoint y: 104, distance: 28.5
click at [89, 104] on div "Medical and Assurance Form (Kayaking) Date completed 14th September 2025, 6:40 …" at bounding box center [237, 159] width 308 height 801
copy p "[DEMOGRAPHIC_DATA]"
drag, startPoint x: 141, startPoint y: 124, endPoint x: 91, endPoint y: 123, distance: 49.8
click at [91, 123] on div "Medical and Assurance Form (Kayaking) Date completed 14th September 2025, 6:40 …" at bounding box center [237, 159] width 308 height 801
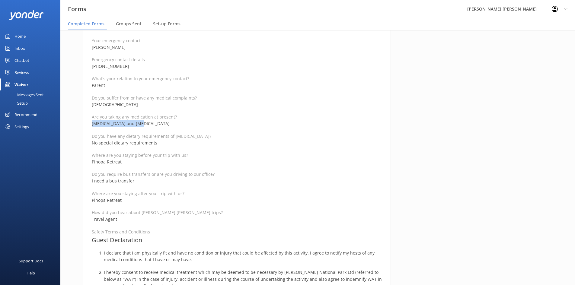
copy p "Ventolin and Symbicort"
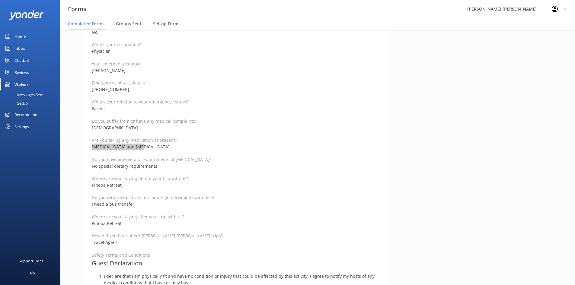
scroll to position [151, 0]
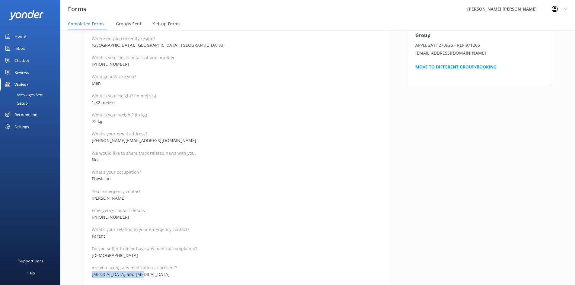
drag, startPoint x: 125, startPoint y: 200, endPoint x: 90, endPoint y: 200, distance: 35.3
copy p "Katie Applegarth"
drag, startPoint x: 126, startPoint y: 219, endPoint x: 87, endPoint y: 216, distance: 39.0
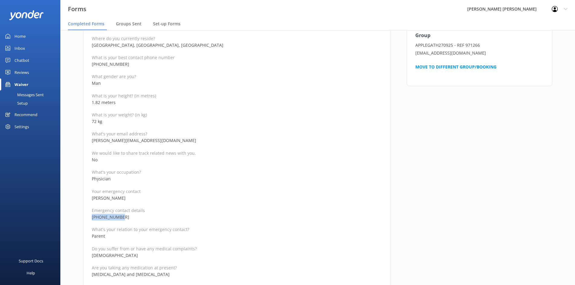
copy p "778-686-4398"
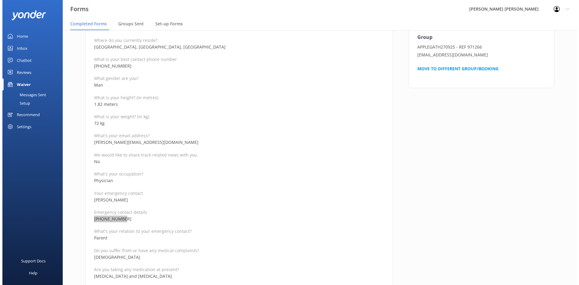
scroll to position [0, 0]
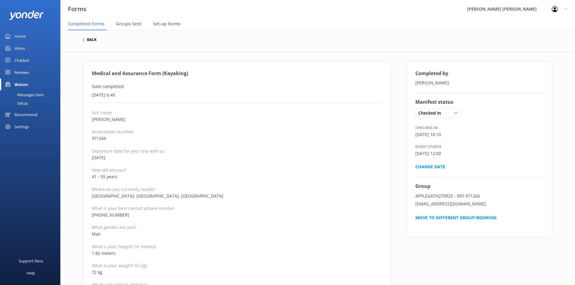
click at [85, 41] on icon at bounding box center [84, 40] width 4 height 4
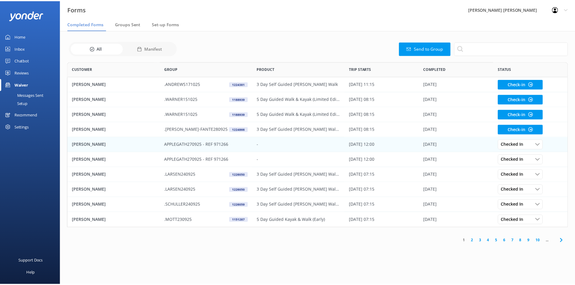
scroll to position [162, 500]
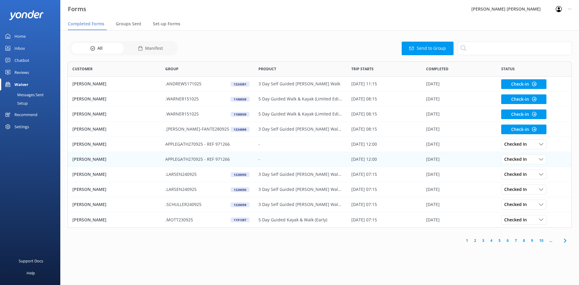
click at [133, 158] on div "[PERSON_NAME]" at bounding box center [114, 159] width 93 height 15
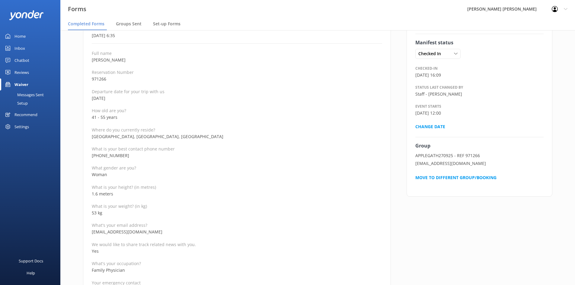
scroll to position [121, 0]
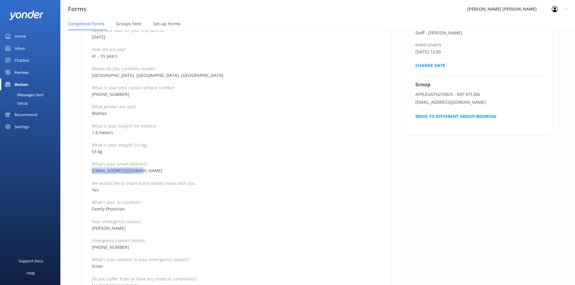
drag, startPoint x: 149, startPoint y: 174, endPoint x: 88, endPoint y: 171, distance: 60.4
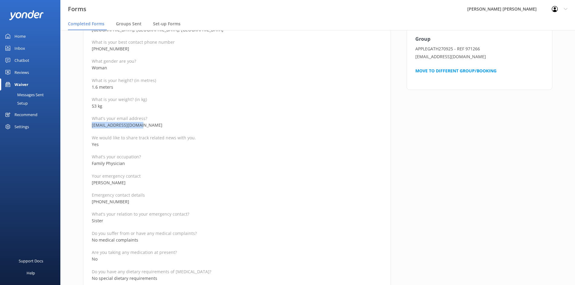
scroll to position [181, 0]
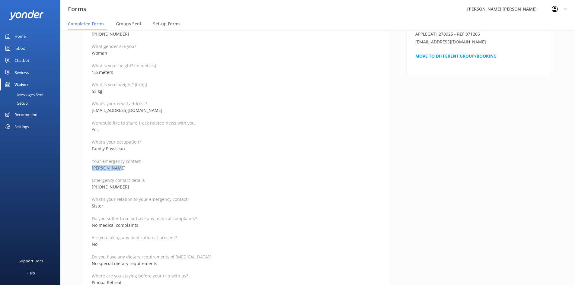
drag, startPoint x: 129, startPoint y: 168, endPoint x: 87, endPoint y: 165, distance: 42.4
click at [87, 165] on div "Medical and Assurance Form (Kayaking) Date completed 14th September 2025, 6:35 …" at bounding box center [237, 280] width 308 height 801
drag, startPoint x: 161, startPoint y: 110, endPoint x: 159, endPoint y: 114, distance: 4.6
click at [161, 110] on p "katieziplive@yahoo.ca" at bounding box center [237, 110] width 290 height 7
drag, startPoint x: 120, startPoint y: 190, endPoint x: 88, endPoint y: 188, distance: 32.0
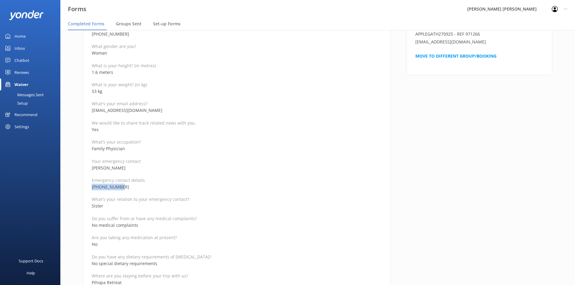
click at [88, 188] on div "Medical and Assurance Form (Kayaking) Date completed 14th September 2025, 6:35 …" at bounding box center [237, 280] width 308 height 801
click at [153, 180] on p "Emergency contact details" at bounding box center [237, 180] width 290 height 6
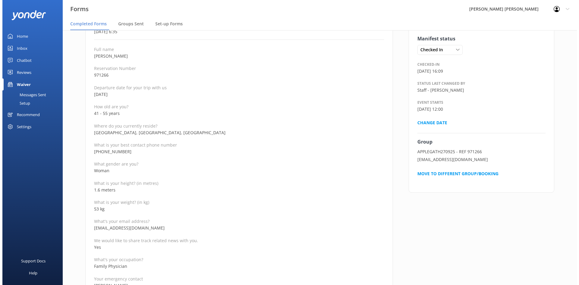
scroll to position [0, 0]
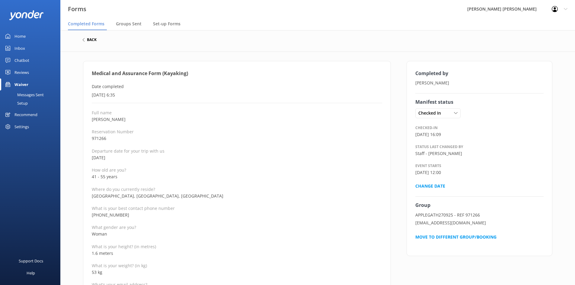
click at [96, 41] on h6 "back" at bounding box center [92, 40] width 10 height 4
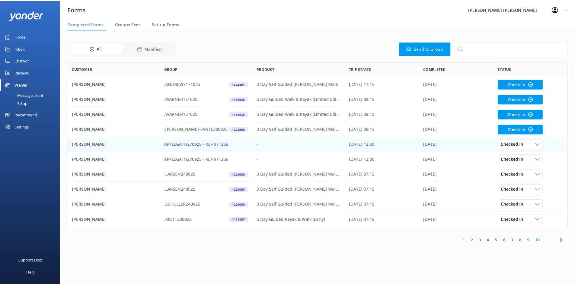
scroll to position [162, 500]
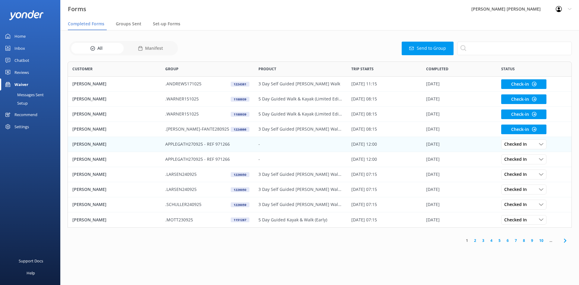
click at [139, 149] on div "[PERSON_NAME]" at bounding box center [114, 144] width 93 height 15
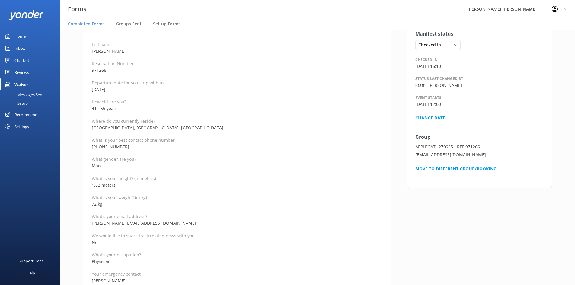
scroll to position [91, 0]
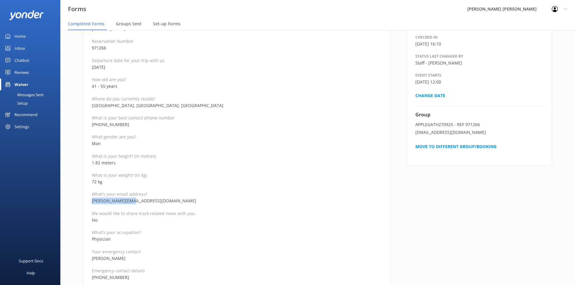
drag, startPoint x: 139, startPoint y: 202, endPoint x: 92, endPoint y: 200, distance: 47.4
click at [92, 200] on p "olivera@telus.net" at bounding box center [237, 201] width 290 height 7
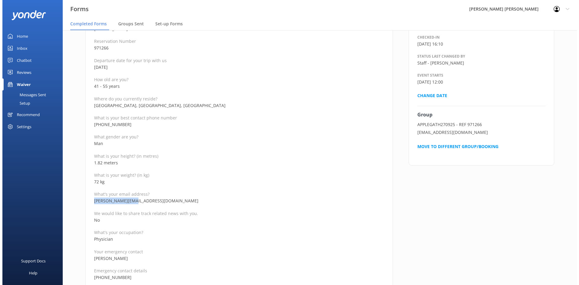
scroll to position [0, 0]
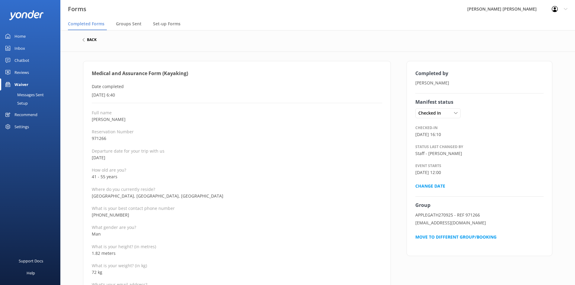
click at [96, 40] on h6 "back" at bounding box center [92, 40] width 10 height 4
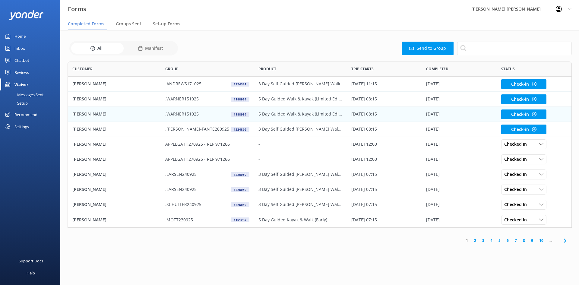
scroll to position [162, 500]
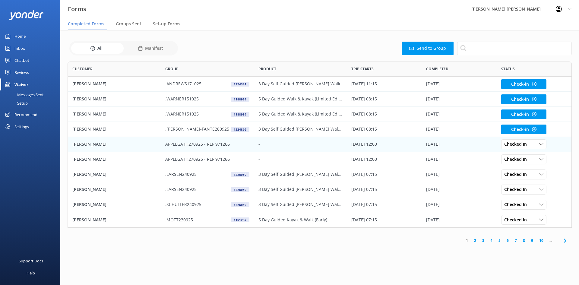
click at [142, 148] on div "[PERSON_NAME]" at bounding box center [114, 144] width 93 height 15
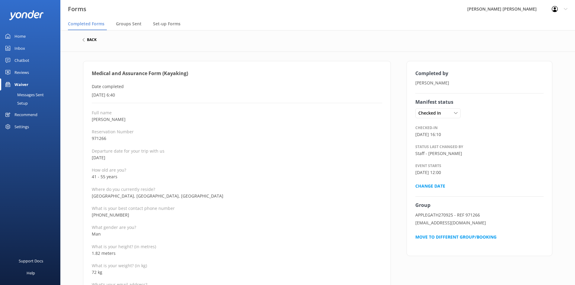
click at [92, 41] on h6 "back" at bounding box center [92, 40] width 10 height 4
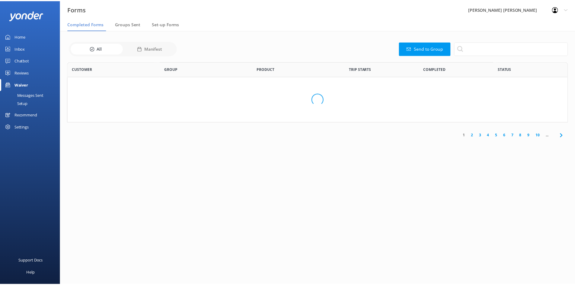
scroll to position [162, 500]
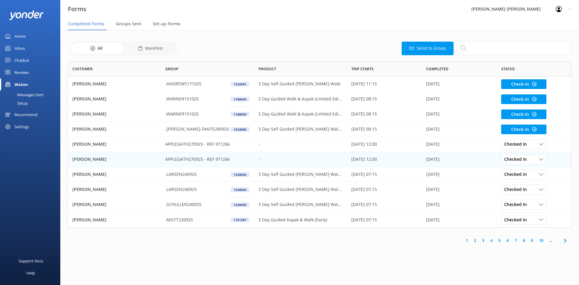
click at [119, 160] on div "[PERSON_NAME]" at bounding box center [114, 159] width 93 height 15
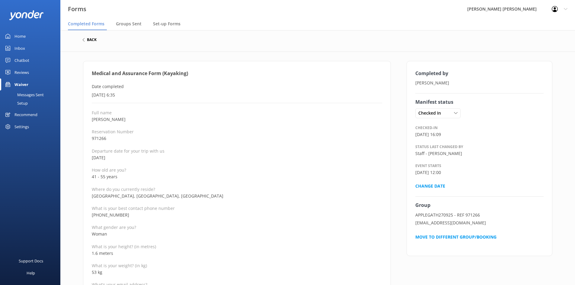
click at [93, 40] on h6 "back" at bounding box center [92, 40] width 10 height 4
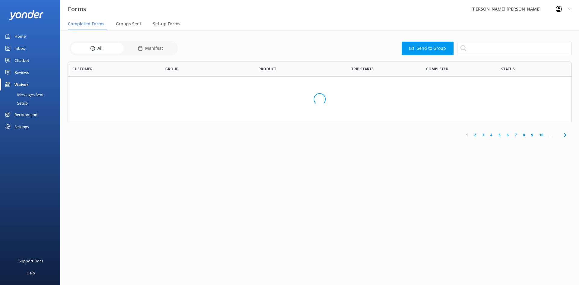
scroll to position [162, 500]
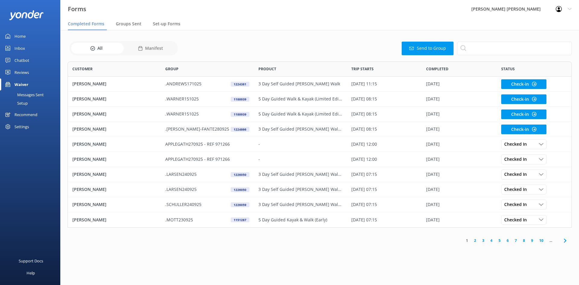
click at [237, 264] on main "All Manifest Send to Group Customer Group Product Trip starts Completed Status …" at bounding box center [319, 157] width 519 height 255
